Goal: Navigation & Orientation: Find specific page/section

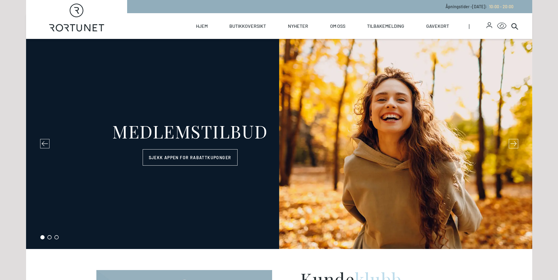
select select "NO"
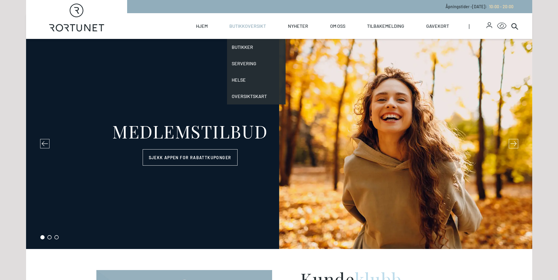
click at [246, 24] on link "Butikkoversikt" at bounding box center [247, 26] width 37 height 26
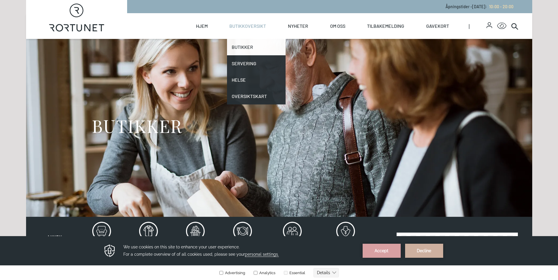
click at [246, 45] on link "Butikker" at bounding box center [256, 47] width 59 height 16
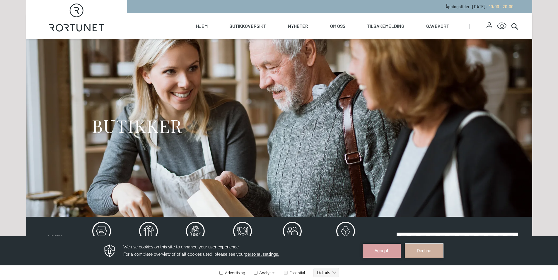
click at [427, 248] on button "Decline" at bounding box center [424, 251] width 38 height 14
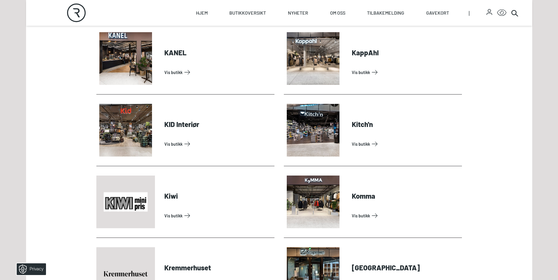
scroll to position [790, 0]
